Goal: Information Seeking & Learning: Compare options

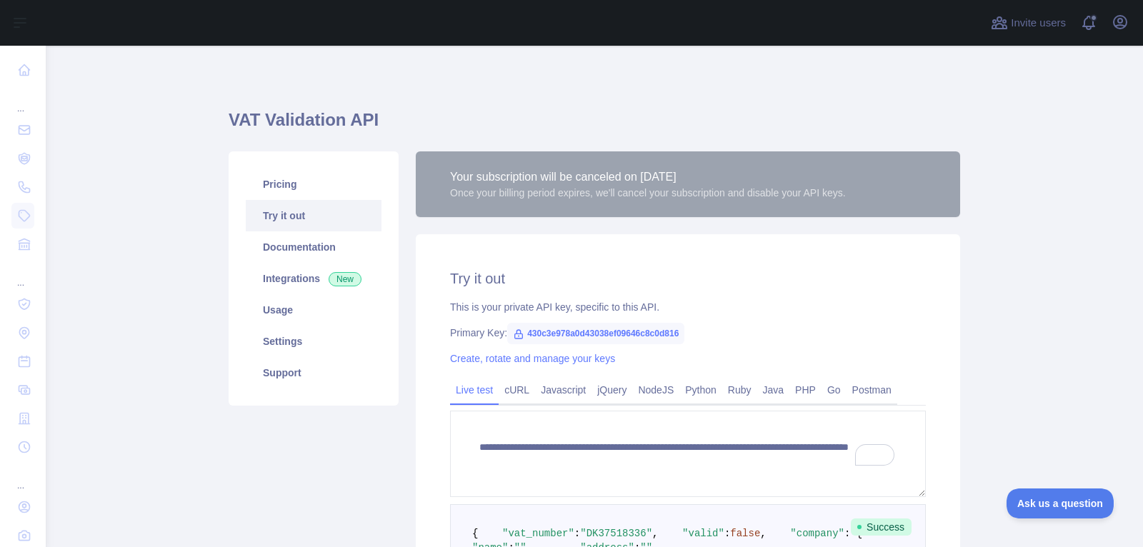
scroll to position [279, 0]
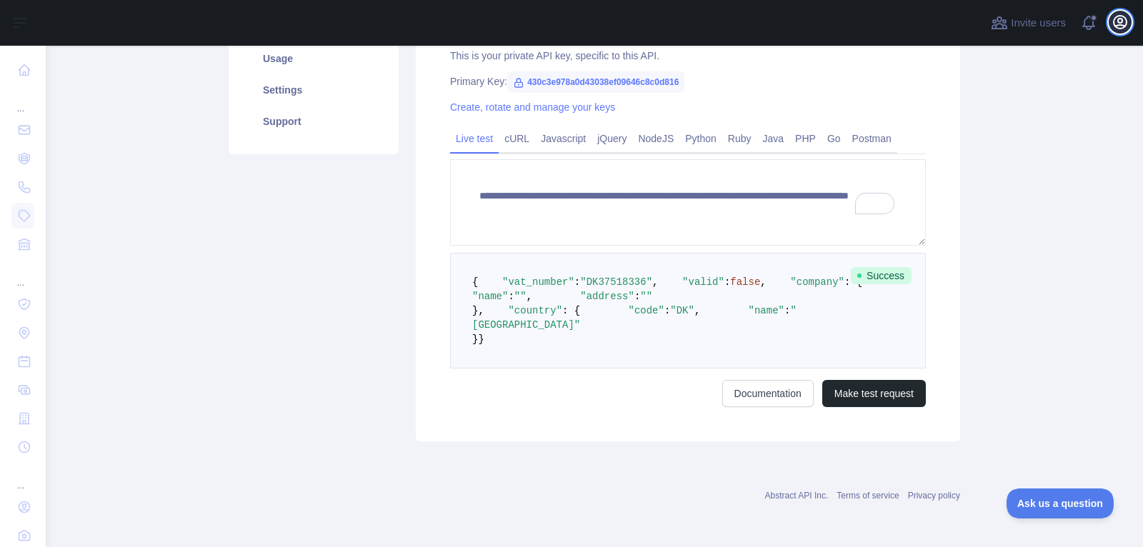
click at [1115, 23] on icon "button" at bounding box center [1120, 22] width 17 height 17
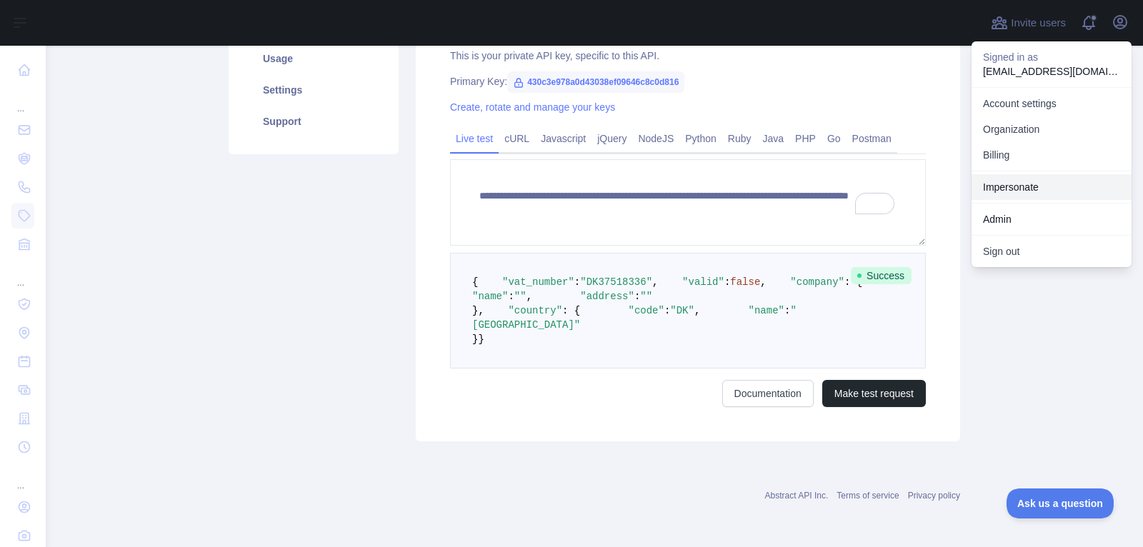
click at [1074, 188] on link "Impersonate" at bounding box center [1052, 187] width 160 height 26
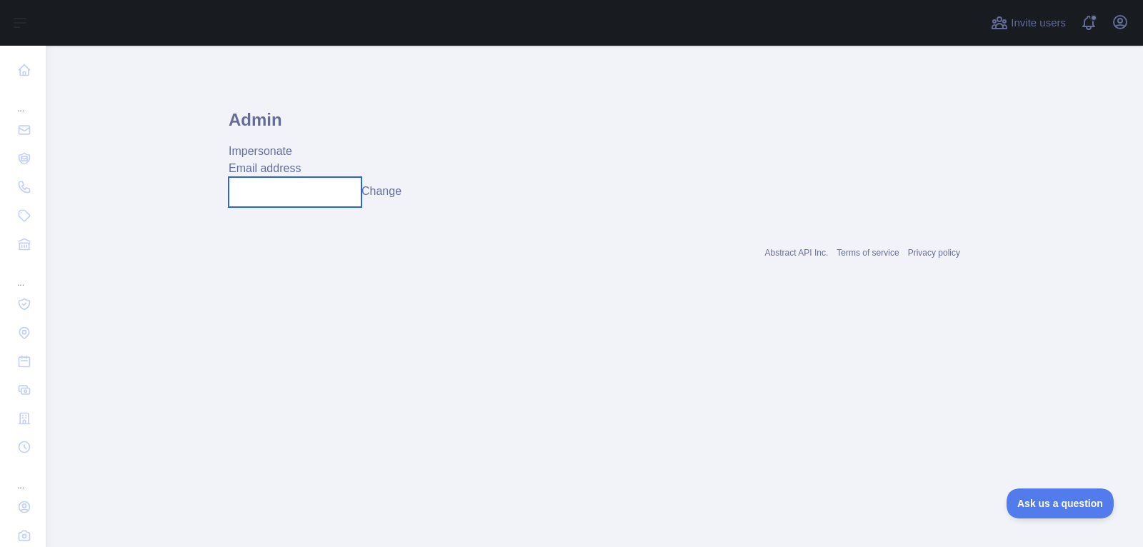
click at [310, 197] on input "text" at bounding box center [295, 192] width 133 height 30
paste input "**********"
type input "**********"
click at [394, 192] on button "Change" at bounding box center [392, 191] width 40 height 17
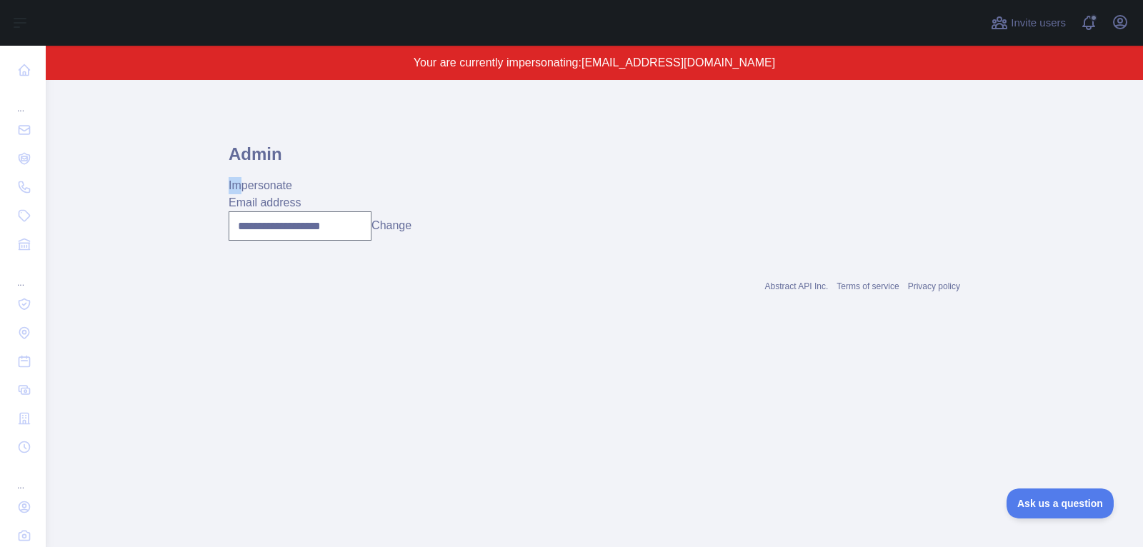
drag, startPoint x: 237, startPoint y: 192, endPoint x: 216, endPoint y: 192, distance: 20.7
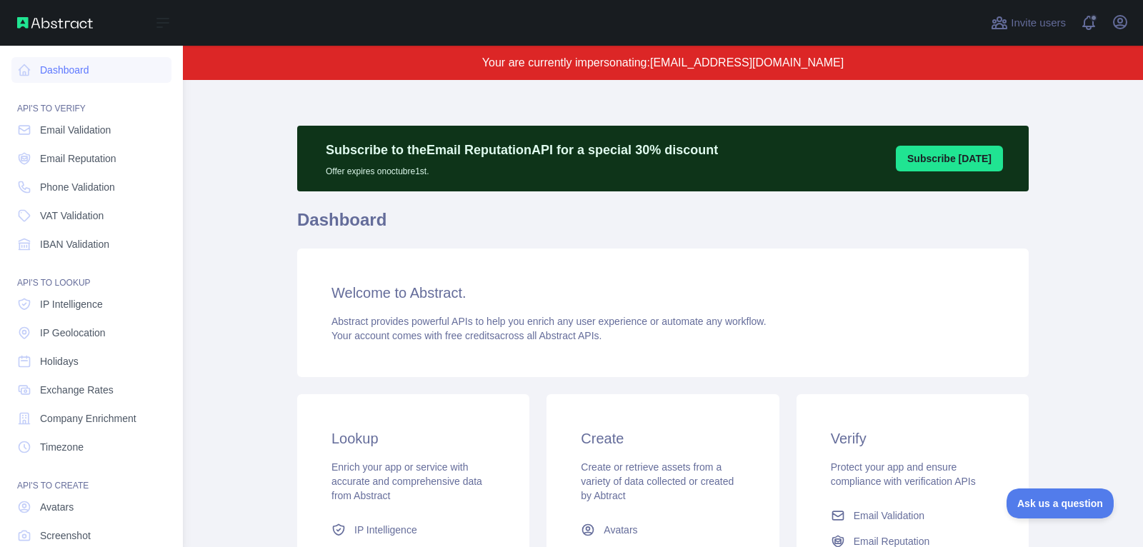
click at [63, 144] on nav "Dashboard API'S TO VERIFY Email Validation Email Reputation Phone Validation VA…" at bounding box center [91, 326] width 160 height 560
click at [66, 124] on span "Email Validation" at bounding box center [75, 130] width 71 height 14
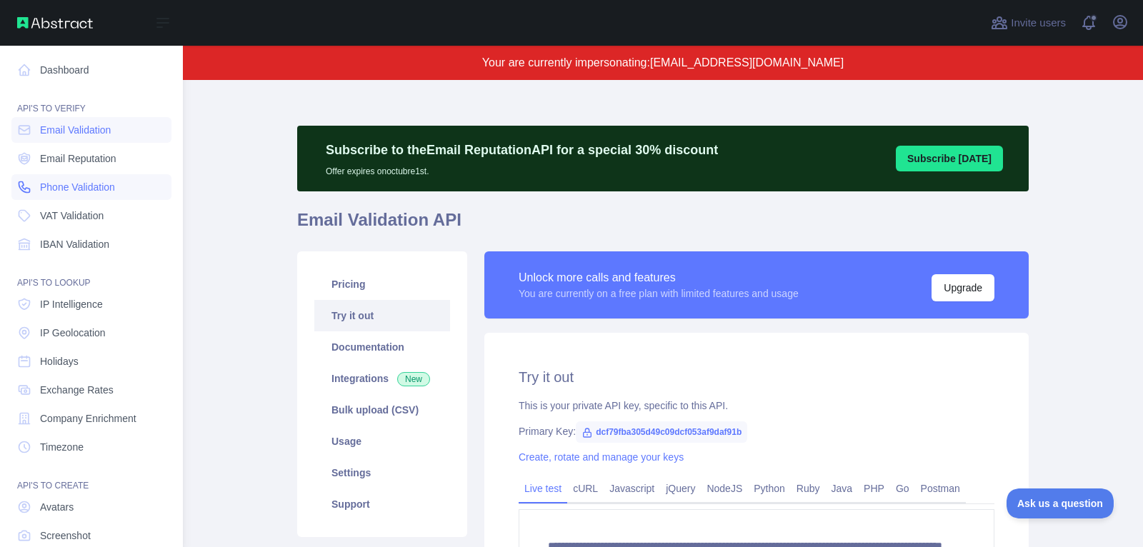
click at [103, 181] on span "Phone Validation" at bounding box center [77, 187] width 75 height 14
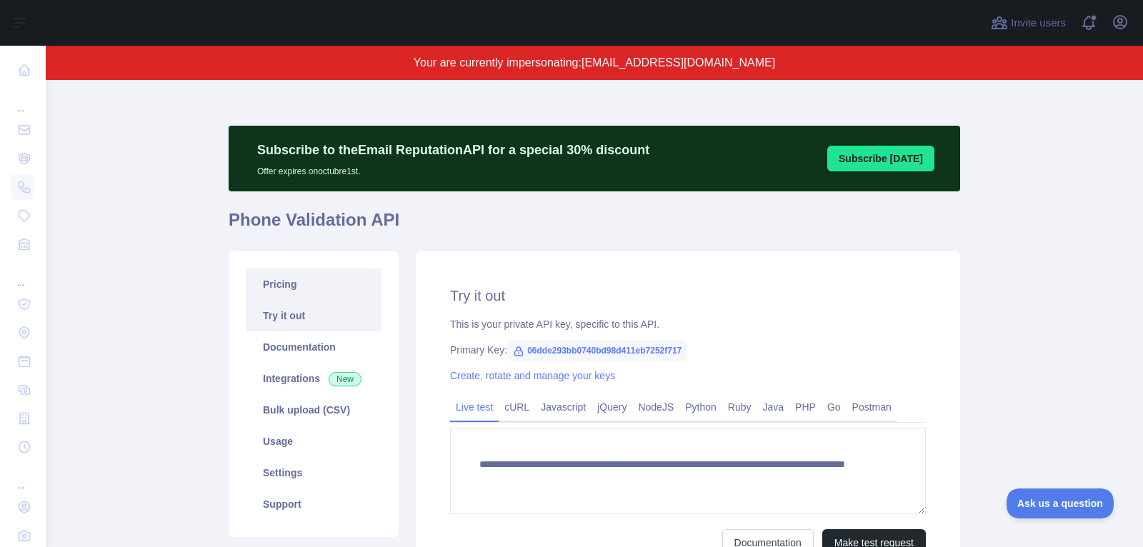
click at [302, 285] on link "Pricing" at bounding box center [314, 284] width 136 height 31
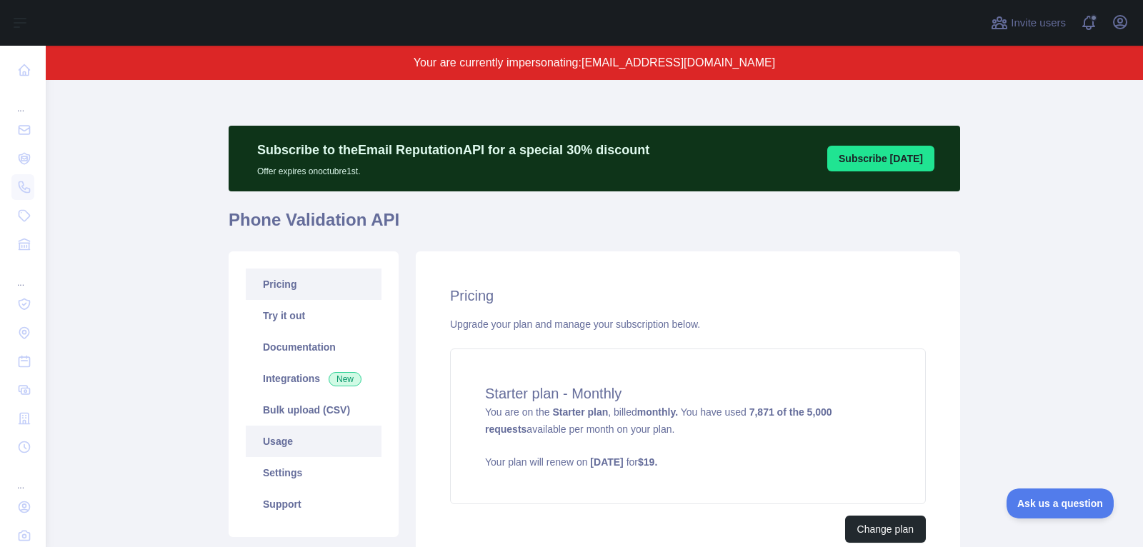
click at [334, 436] on link "Usage" at bounding box center [314, 441] width 136 height 31
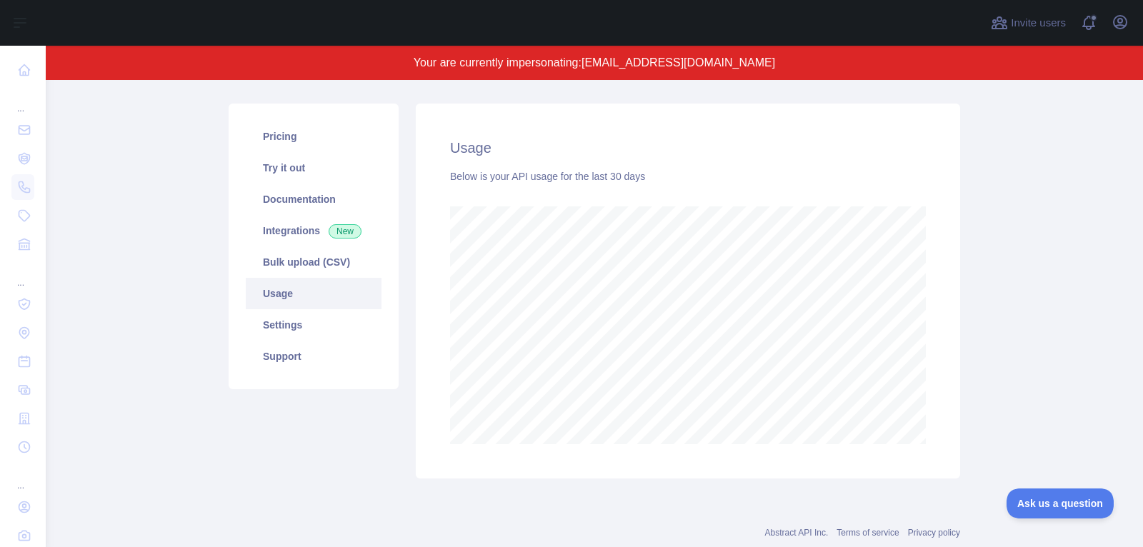
scroll to position [137, 0]
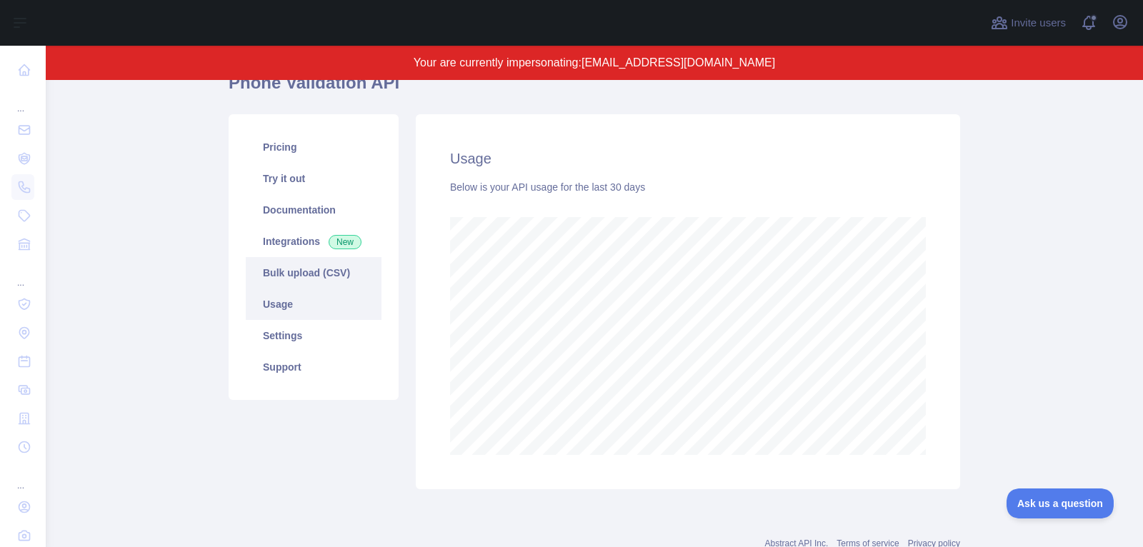
click at [322, 275] on link "Bulk upload (CSV)" at bounding box center [314, 272] width 136 height 31
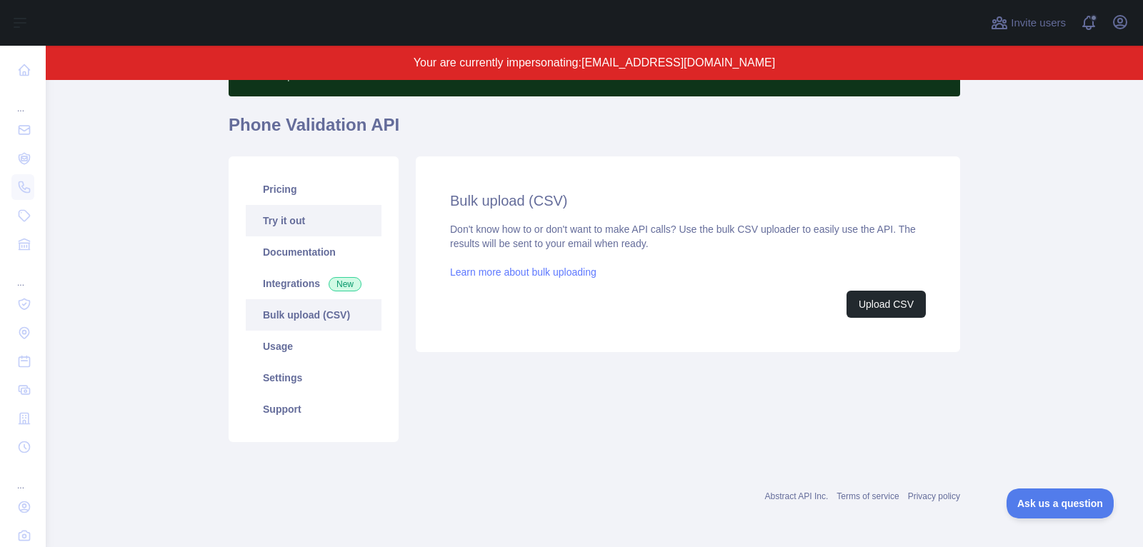
click at [301, 222] on link "Try it out" at bounding box center [314, 220] width 136 height 31
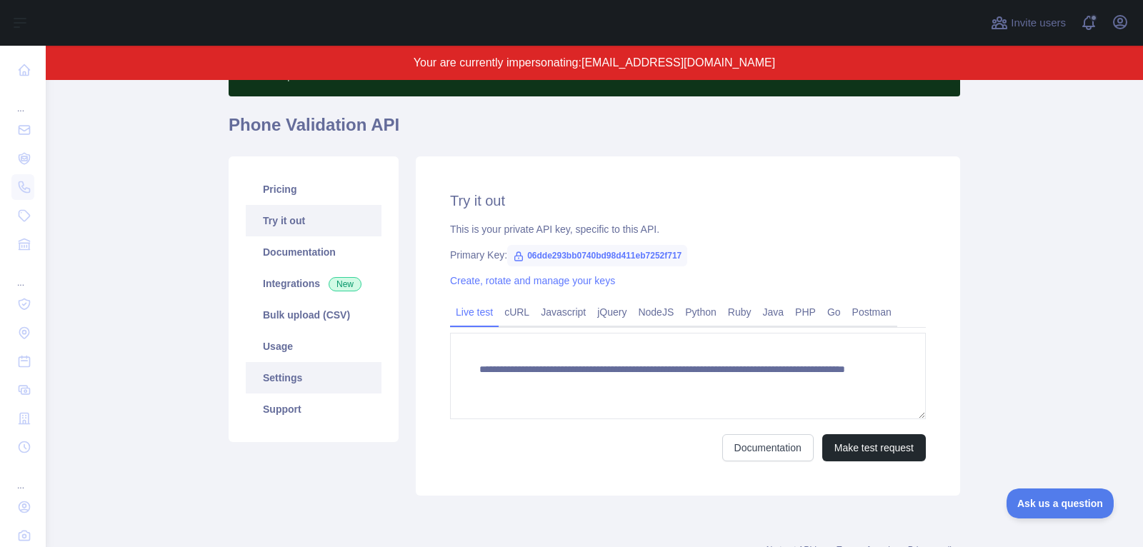
click at [304, 369] on link "Settings" at bounding box center [314, 377] width 136 height 31
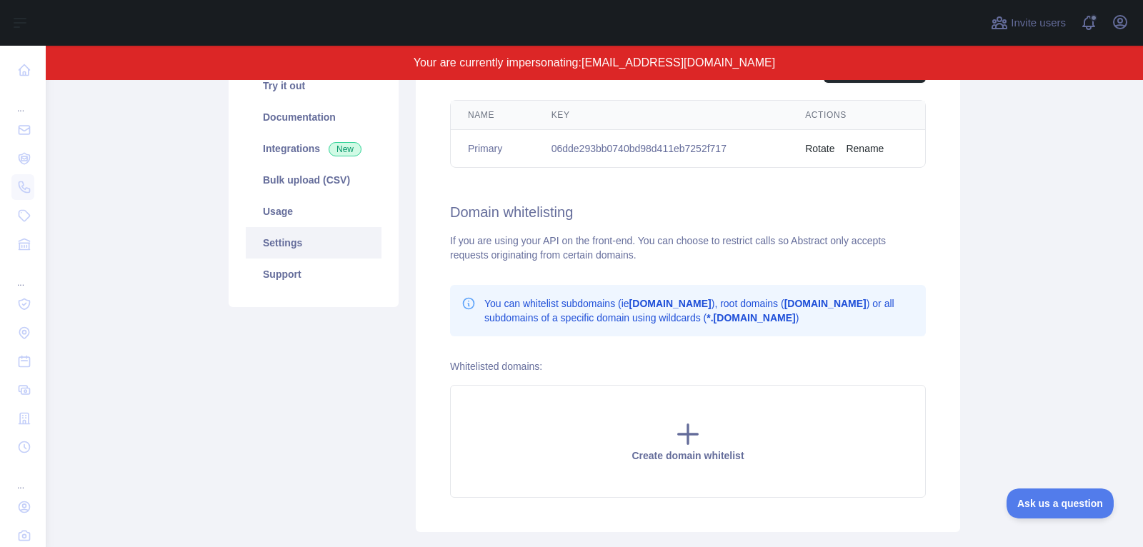
scroll to position [229, 0]
click at [613, 146] on td "06dde293bb0740bd98d411eb7252f717" at bounding box center [661, 150] width 254 height 38
copy td "06dde293bb0740bd98d411eb7252f717"
click at [1130, 29] on div "Open user menu" at bounding box center [1120, 23] width 23 height 25
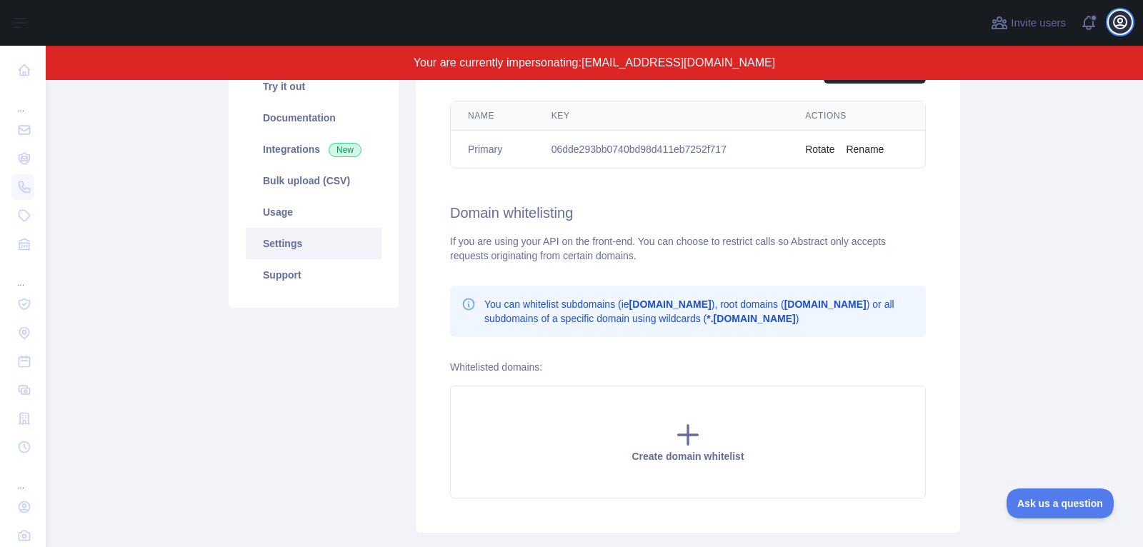
click at [1125, 29] on icon "button" at bounding box center [1120, 22] width 17 height 17
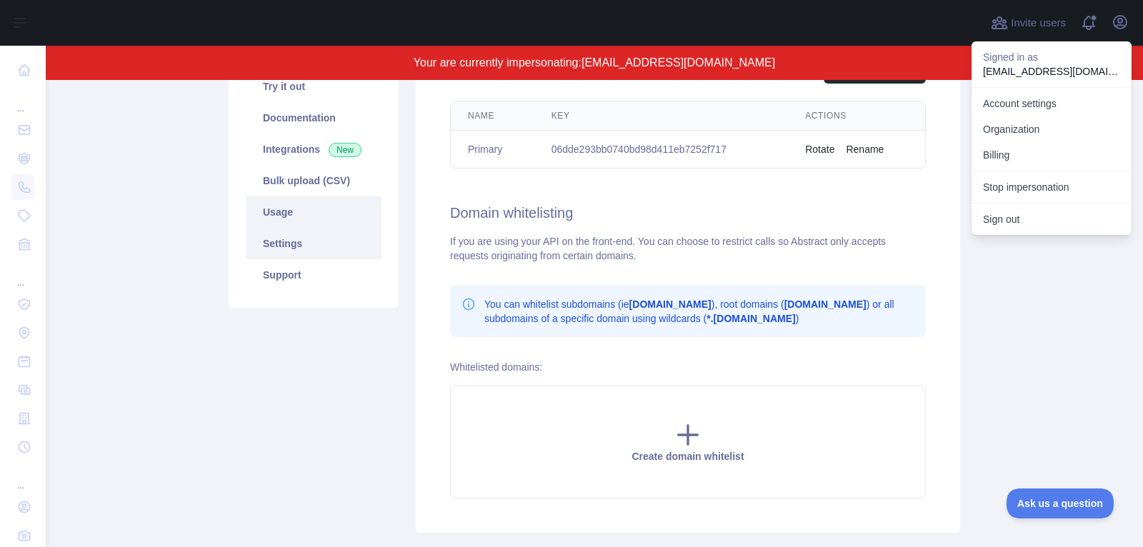
click at [312, 212] on link "Usage" at bounding box center [314, 212] width 136 height 31
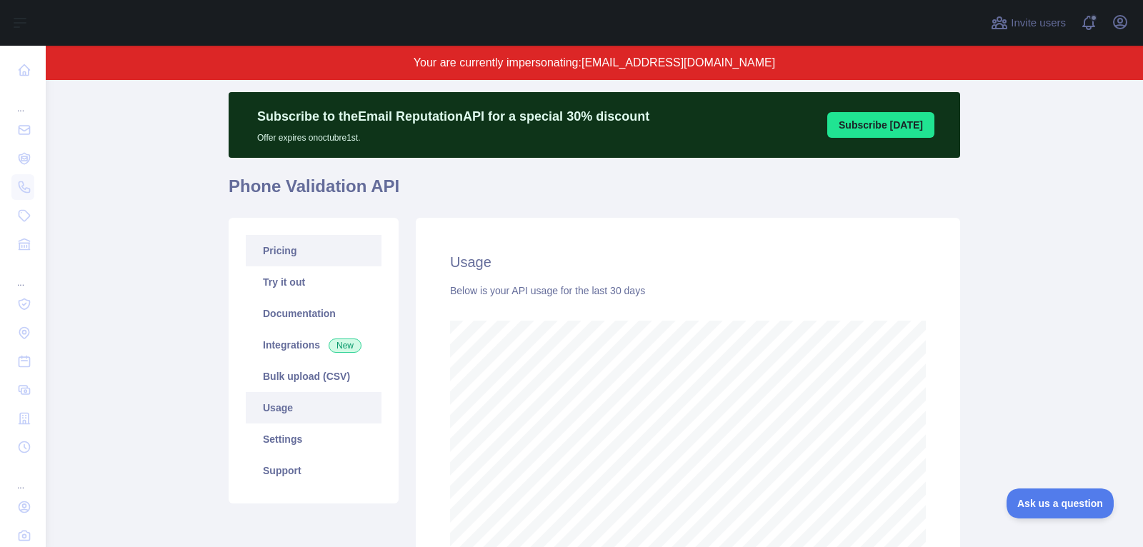
scroll to position [19, 0]
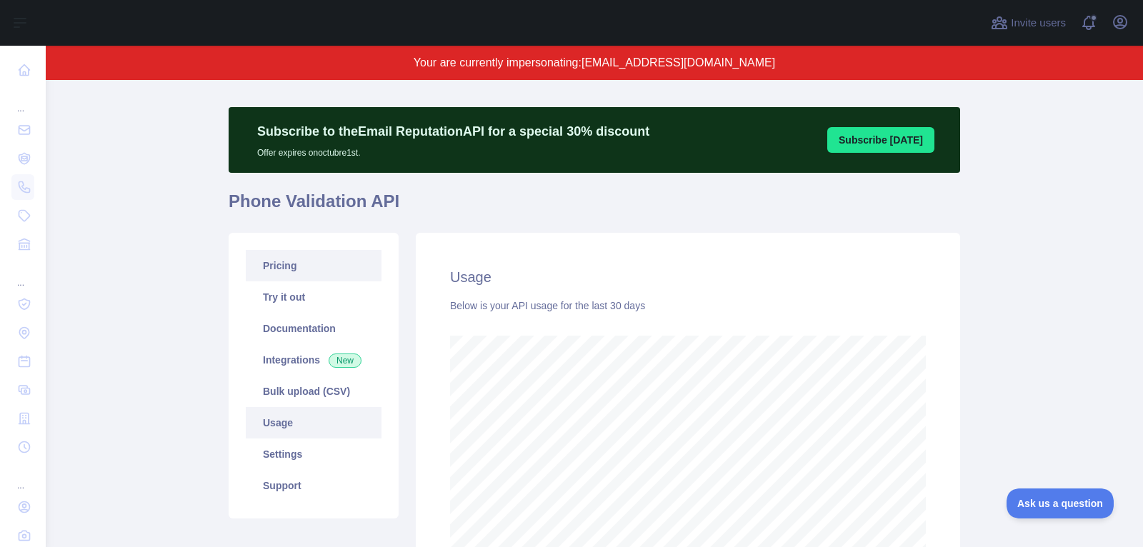
click at [321, 273] on link "Pricing" at bounding box center [314, 265] width 136 height 31
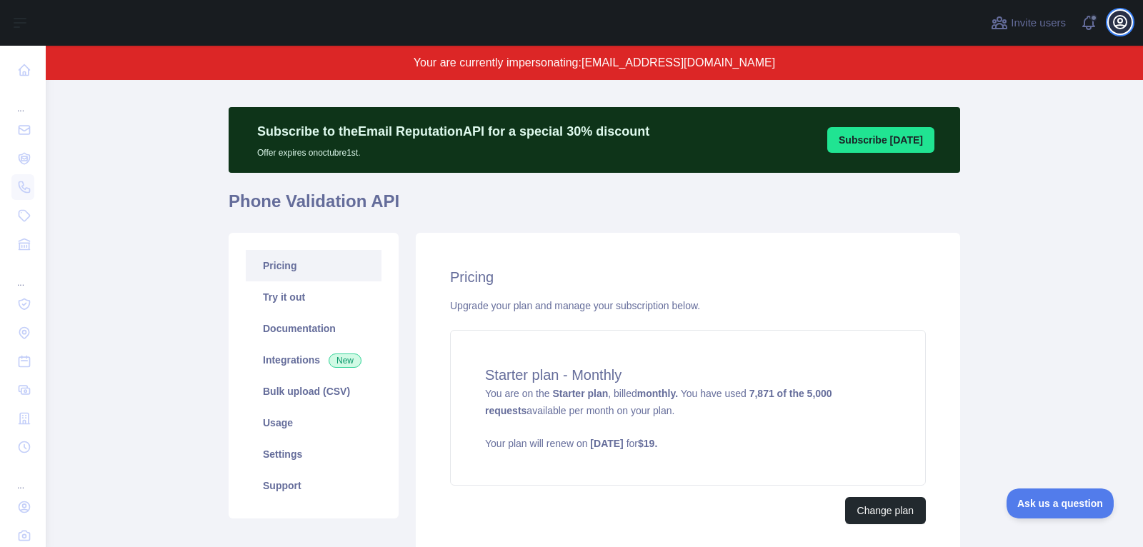
click at [1116, 28] on icon "button" at bounding box center [1120, 22] width 17 height 17
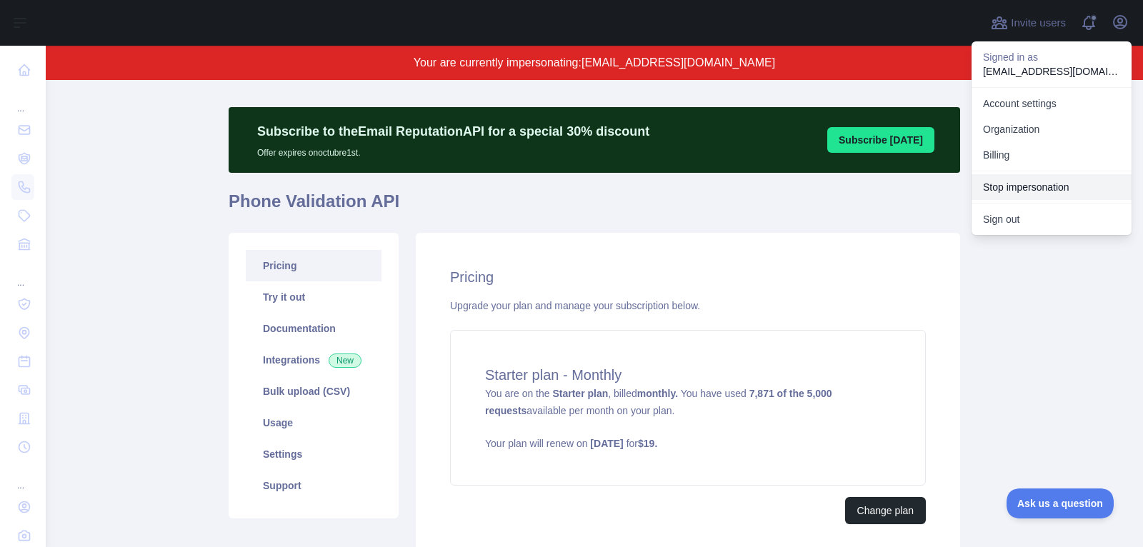
click at [1065, 181] on button "Stop impersonation" at bounding box center [1052, 187] width 160 height 26
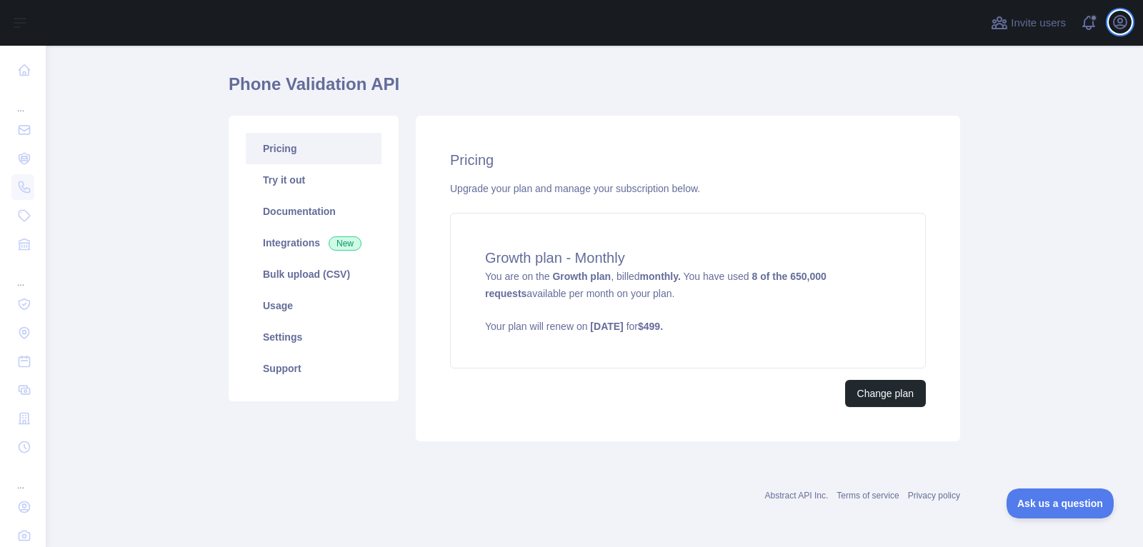
scroll to position [34, 0]
drag, startPoint x: 1118, startPoint y: 20, endPoint x: 1115, endPoint y: 31, distance: 11.6
click at [1118, 21] on icon "button" at bounding box center [1120, 22] width 13 height 13
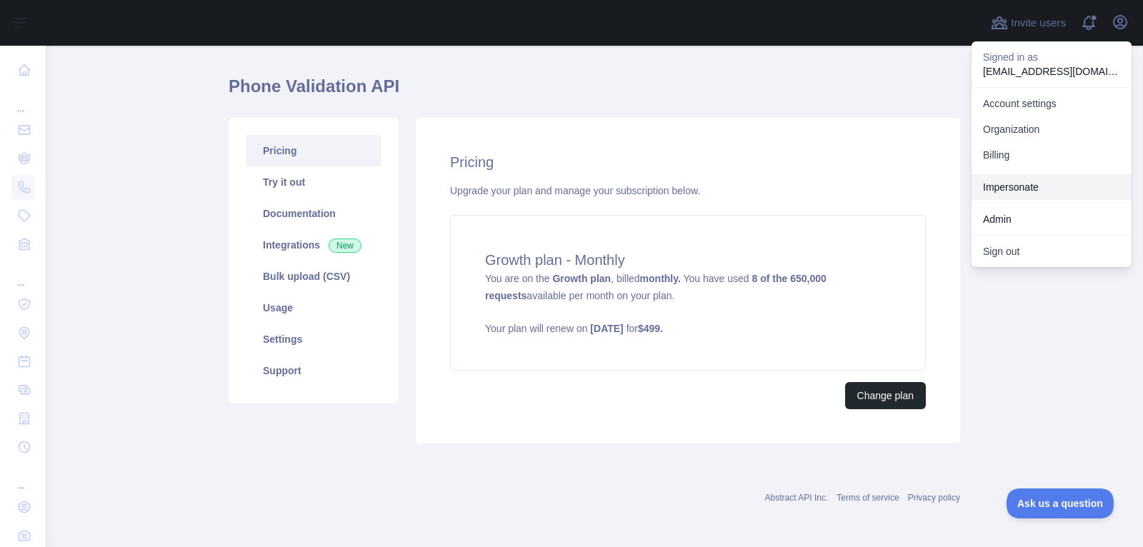
click at [1005, 191] on link "Impersonate" at bounding box center [1052, 187] width 160 height 26
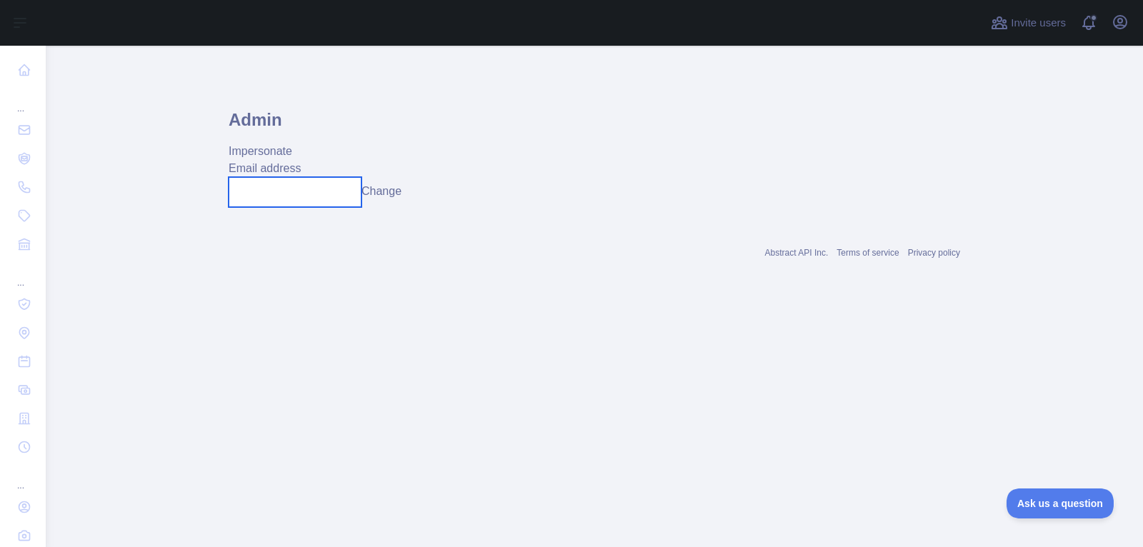
click at [358, 192] on input "text" at bounding box center [295, 192] width 133 height 30
paste input "**********"
type input "**********"
click at [374, 191] on button "Change" at bounding box center [382, 191] width 40 height 17
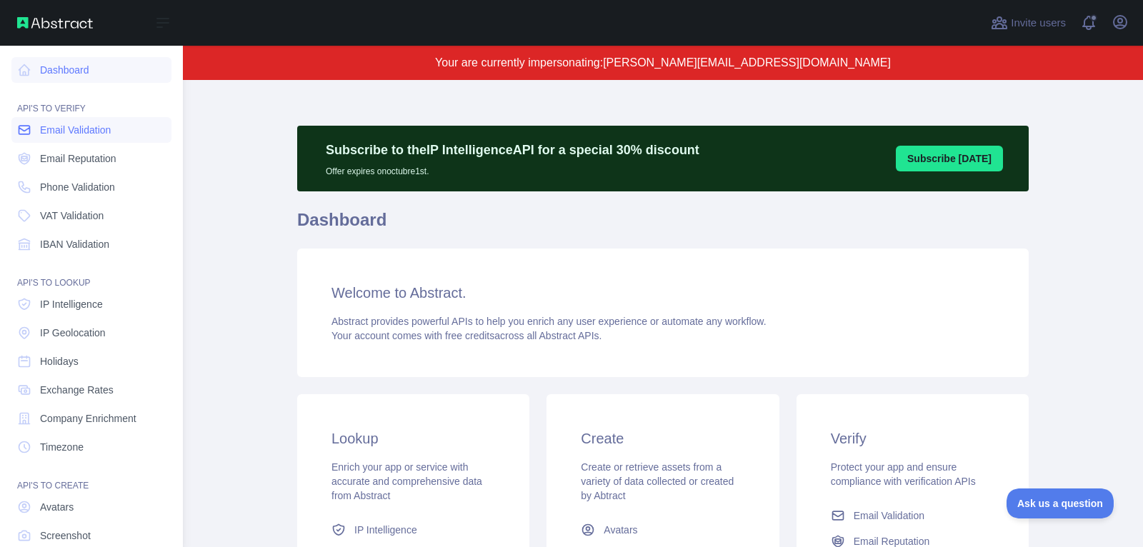
click at [111, 134] on span "Email Validation" at bounding box center [75, 130] width 71 height 14
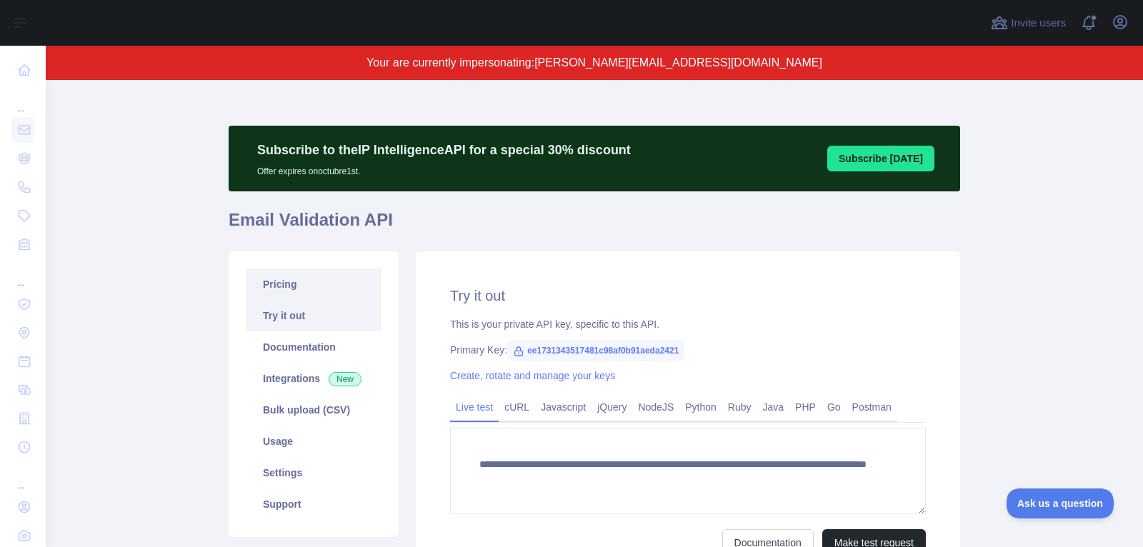
click at [312, 294] on link "Pricing" at bounding box center [314, 284] width 136 height 31
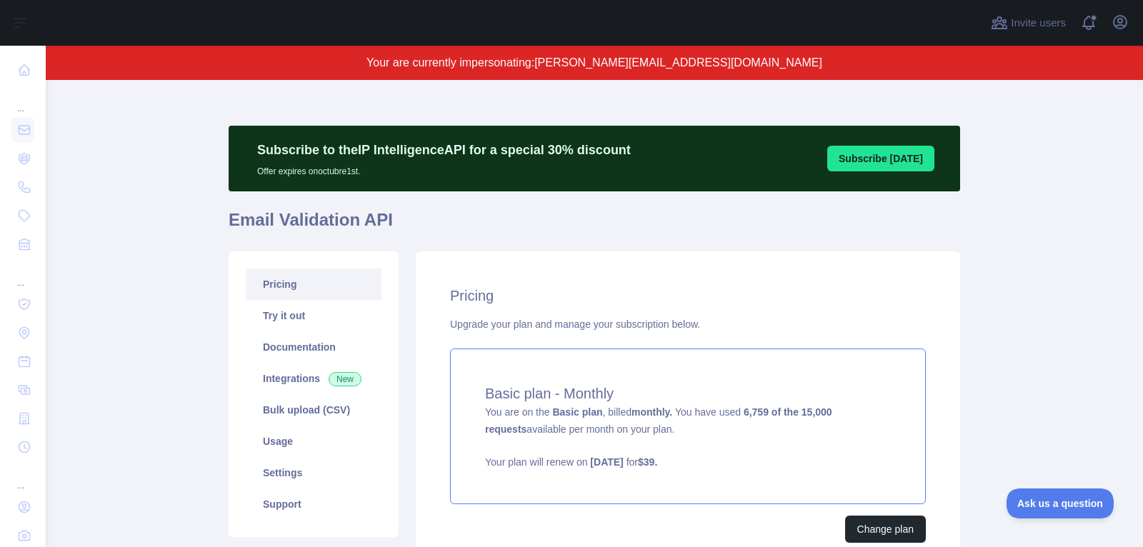
click at [657, 439] on div "Basic plan - Monthly You are on the Basic plan , billed monthly. You have used …" at bounding box center [688, 427] width 476 height 156
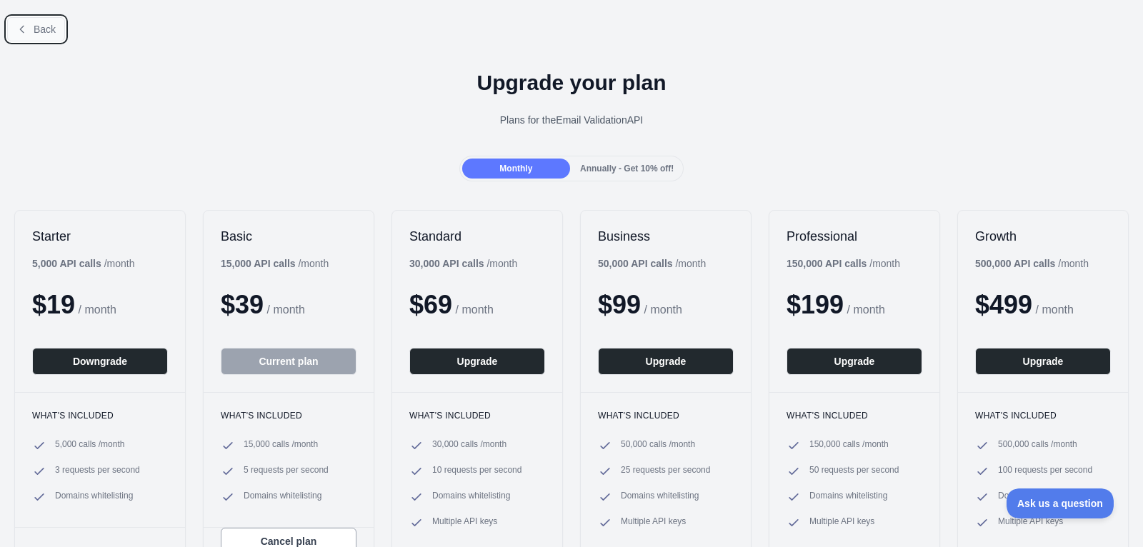
click at [42, 29] on span "Back" at bounding box center [45, 29] width 22 height 11
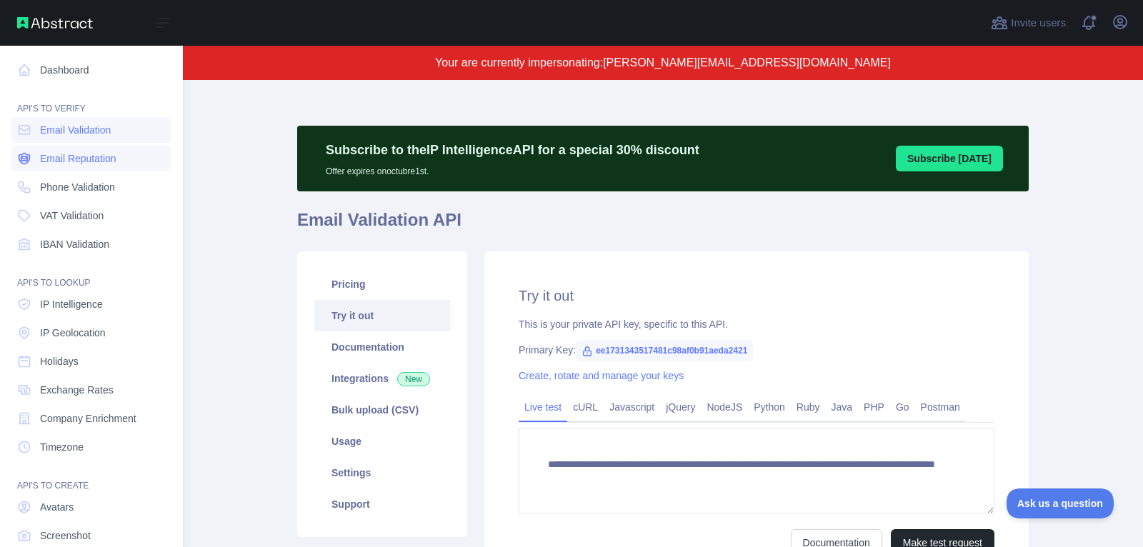
click at [39, 168] on link "Email Reputation" at bounding box center [91, 159] width 160 height 26
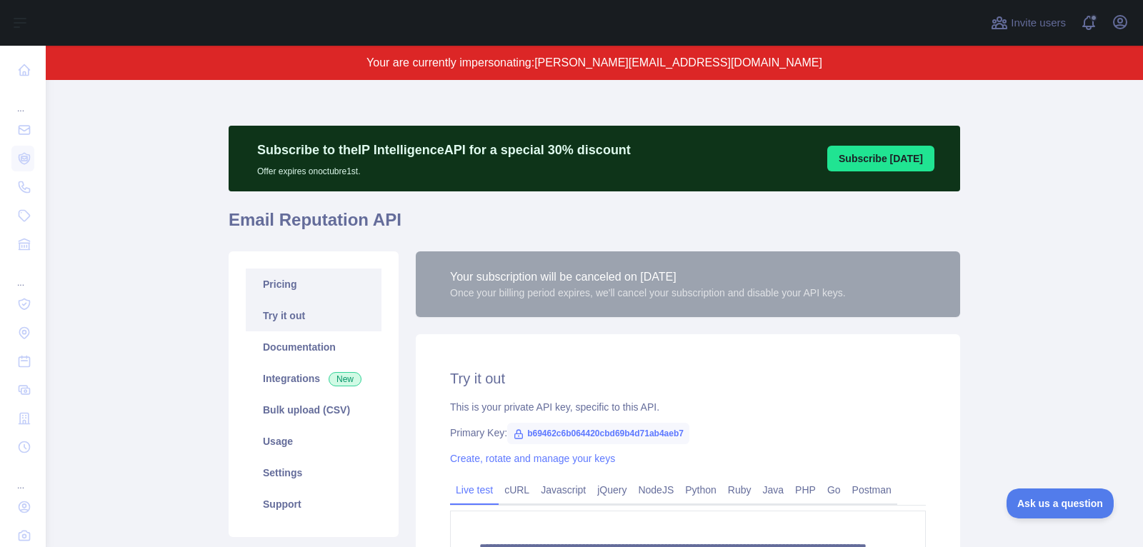
click at [272, 285] on link "Pricing" at bounding box center [314, 284] width 136 height 31
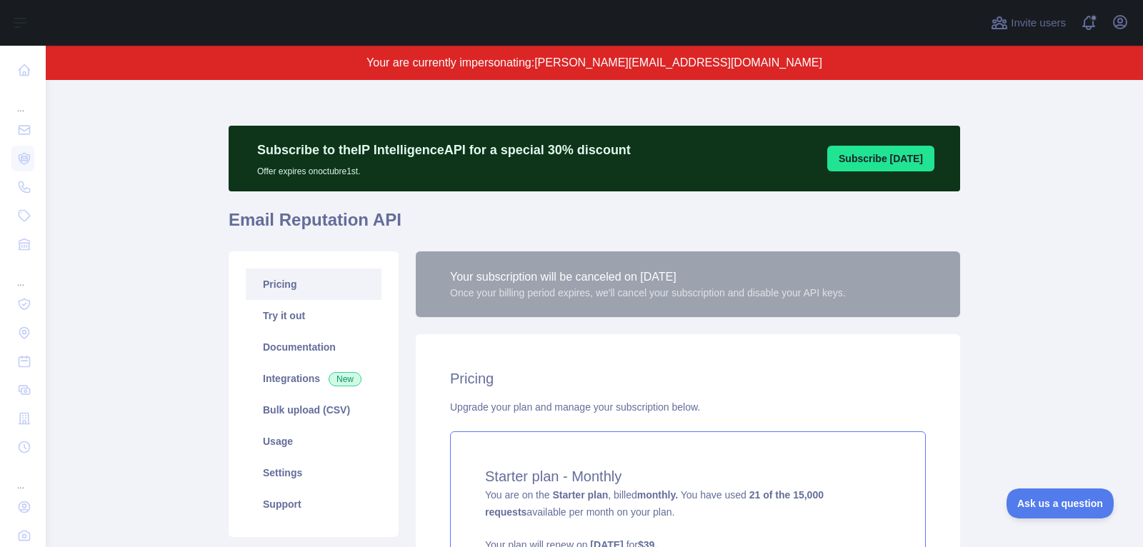
click at [772, 485] on h4 "Starter plan - Monthly" at bounding box center [688, 477] width 406 height 20
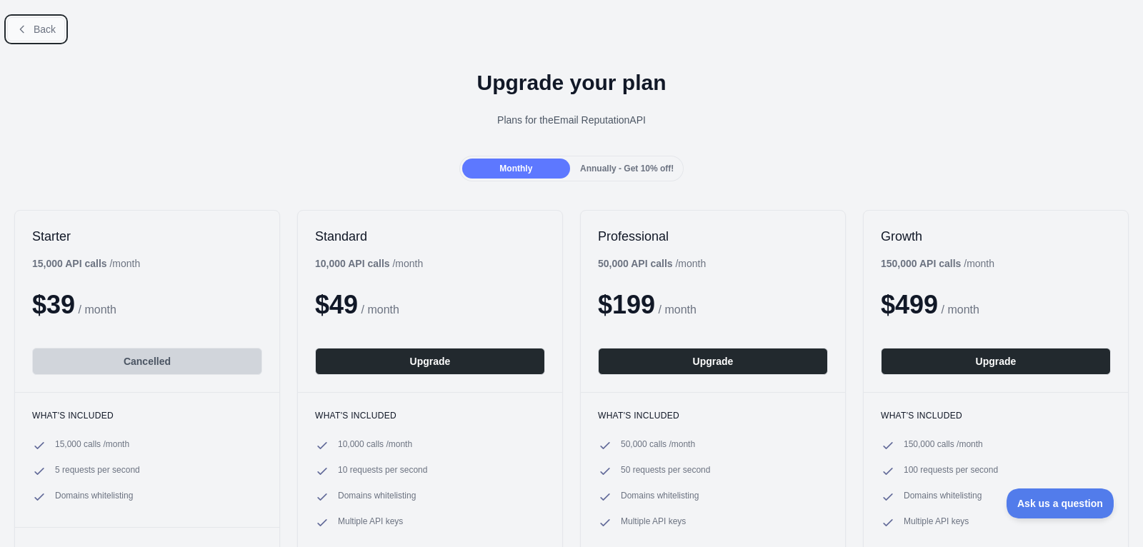
click at [30, 24] on button "Back" at bounding box center [36, 29] width 58 height 24
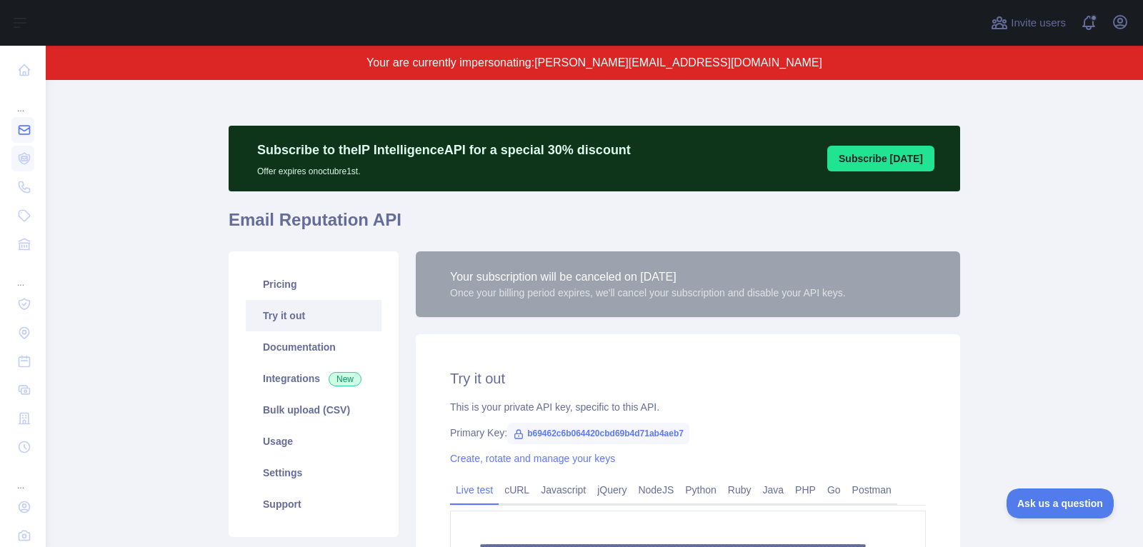
click at [23, 133] on icon at bounding box center [24, 130] width 14 height 14
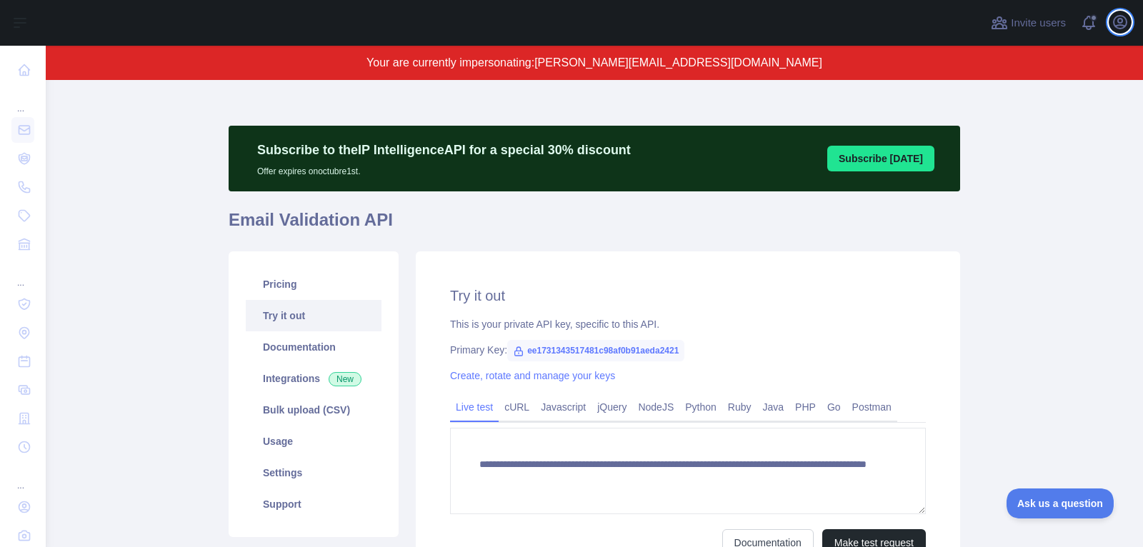
click at [1126, 29] on icon "button" at bounding box center [1120, 22] width 17 height 17
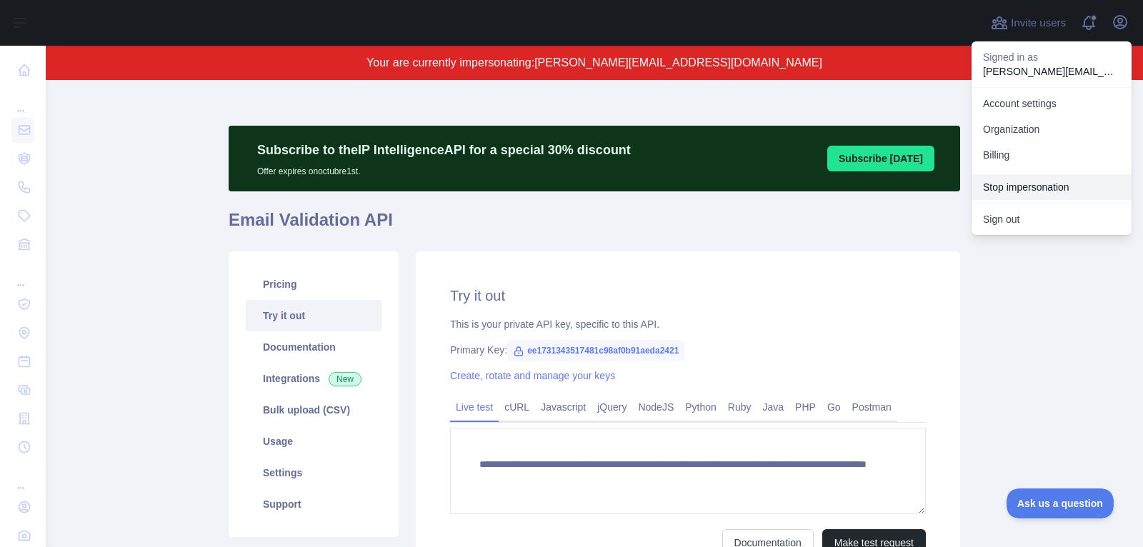
click at [1030, 174] on button "Stop impersonation" at bounding box center [1052, 187] width 160 height 26
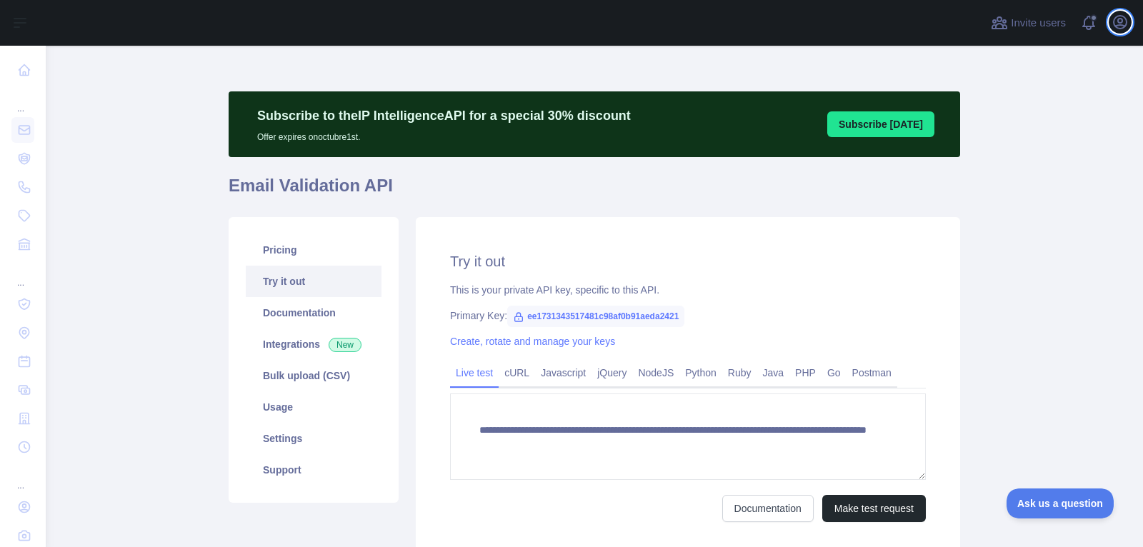
type textarea "**********"
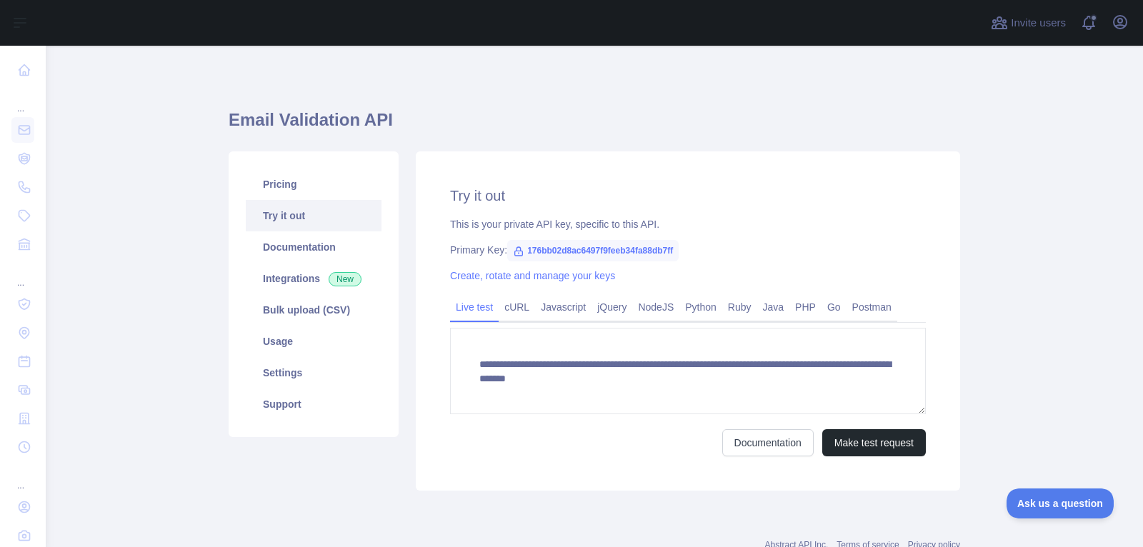
click at [1114, 41] on div "Invite users View notifications Open user menu" at bounding box center [1060, 23] width 144 height 46
click at [1113, 24] on icon "button" at bounding box center [1120, 22] width 17 height 17
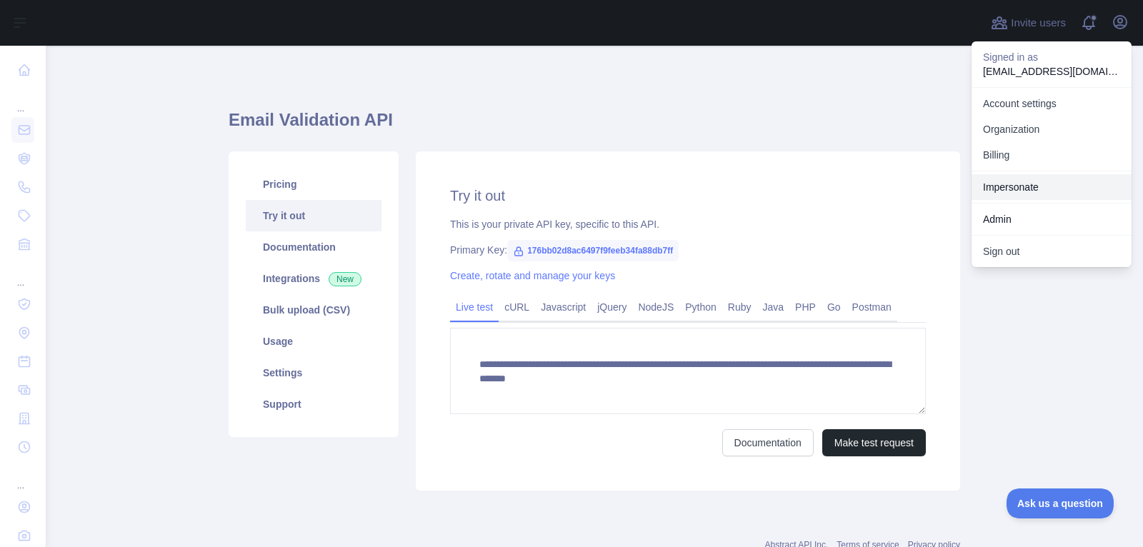
click at [1022, 179] on link "Impersonate" at bounding box center [1052, 187] width 160 height 26
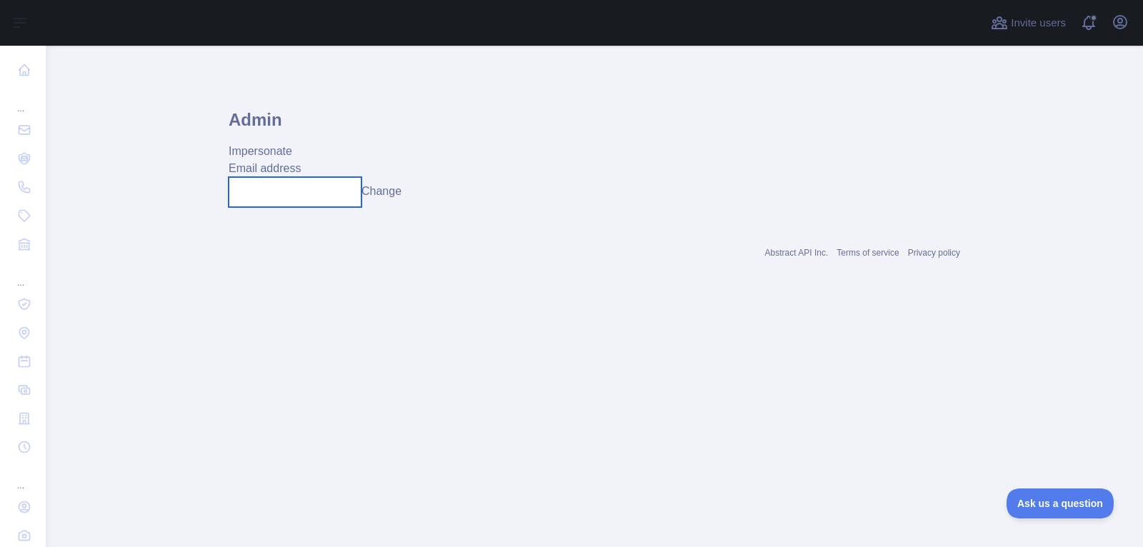
click at [289, 202] on input "text" at bounding box center [295, 192] width 133 height 30
paste input "**********"
type input "**********"
click at [393, 195] on button "Change" at bounding box center [392, 191] width 40 height 17
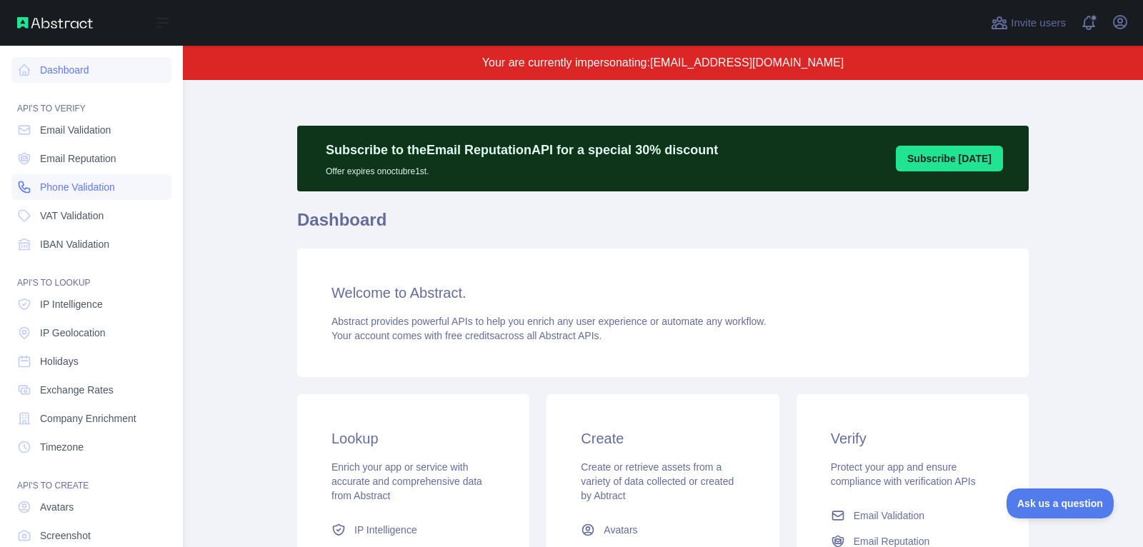
click at [107, 196] on link "Phone Validation" at bounding box center [91, 187] width 160 height 26
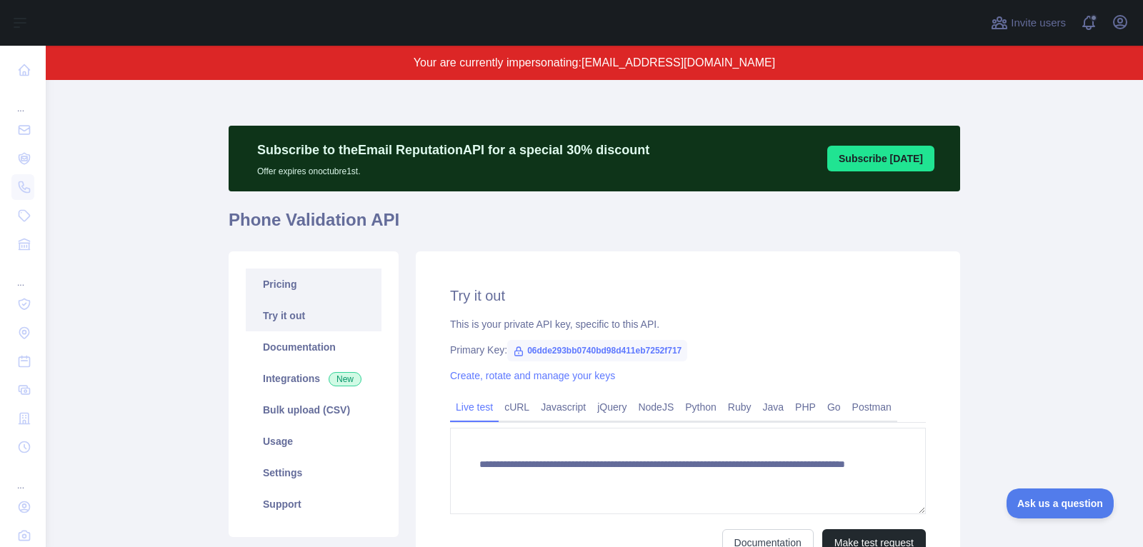
click at [334, 279] on link "Pricing" at bounding box center [314, 284] width 136 height 31
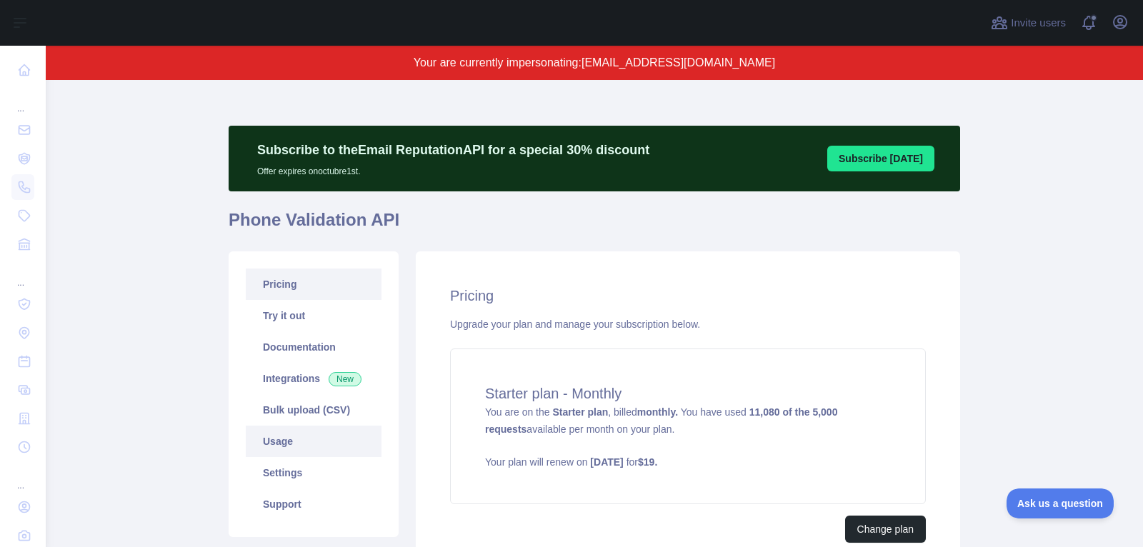
click at [291, 449] on link "Usage" at bounding box center [314, 441] width 136 height 31
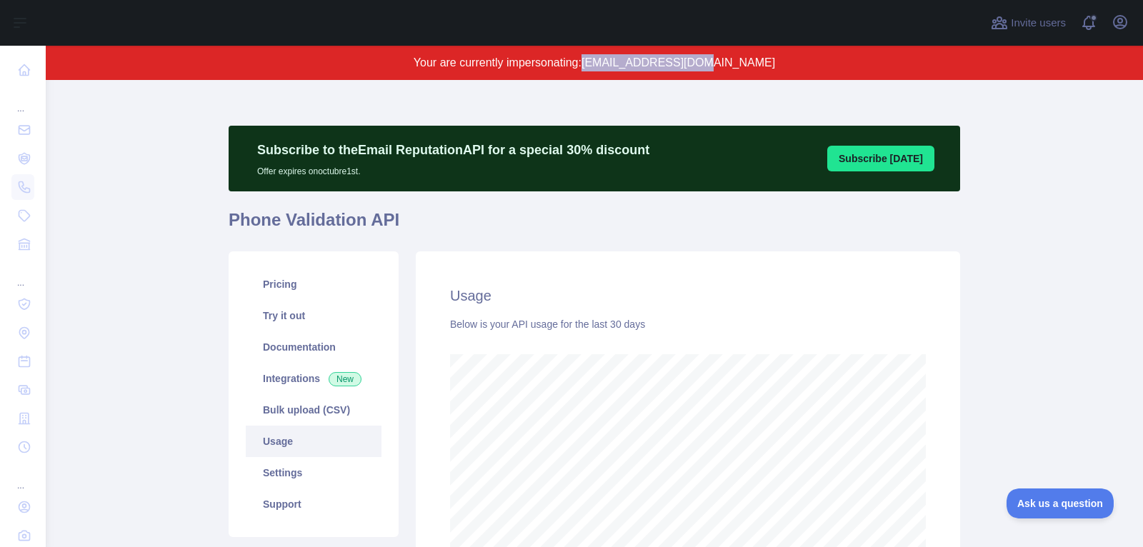
drag, startPoint x: 620, startPoint y: 65, endPoint x: 757, endPoint y: 61, distance: 136.5
click at [757, 61] on p "Your are currently impersonating: [EMAIL_ADDRESS][DOMAIN_NAME]" at bounding box center [594, 62] width 960 height 17
copy span "[EMAIL_ADDRESS][DOMAIN_NAME]"
click at [307, 289] on link "Pricing" at bounding box center [314, 284] width 136 height 31
